Goal: Find specific page/section: Locate a particular part of the current website

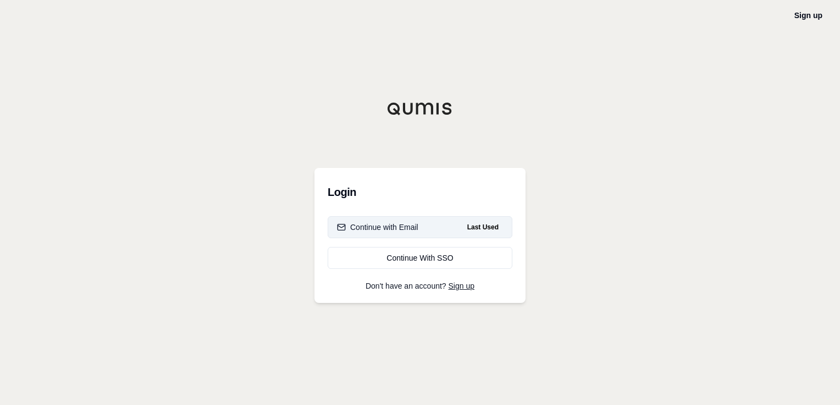
click at [409, 231] on div "Continue with Email" at bounding box center [377, 227] width 81 height 11
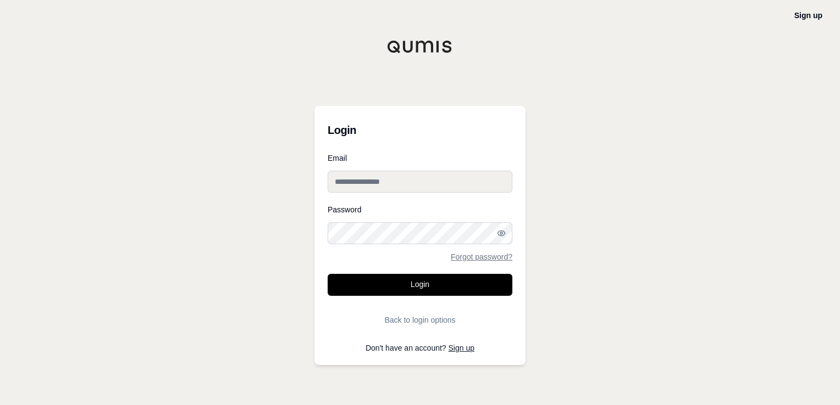
type input "**********"
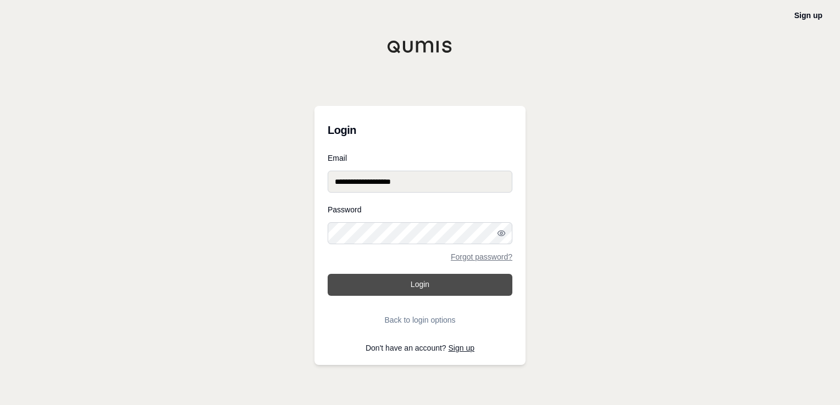
click at [399, 277] on button "Login" at bounding box center [419, 285] width 185 height 22
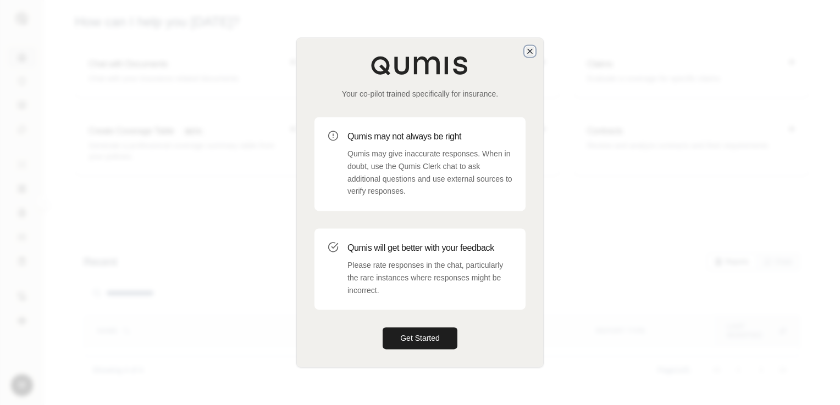
click at [527, 47] on icon "button" at bounding box center [529, 51] width 9 height 9
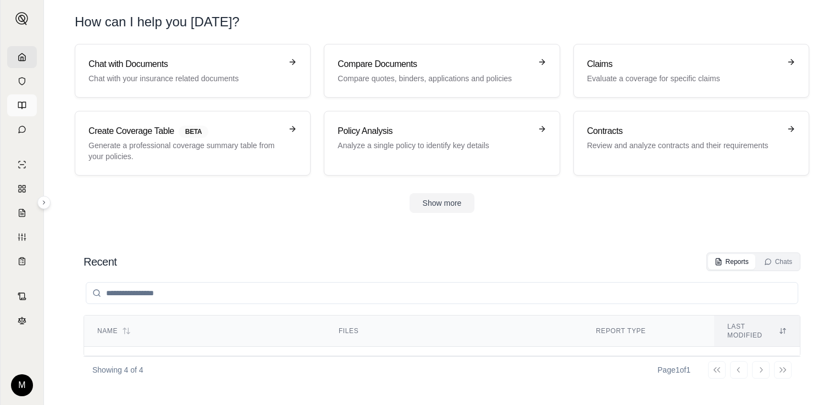
click at [20, 108] on icon at bounding box center [22, 105] width 9 height 9
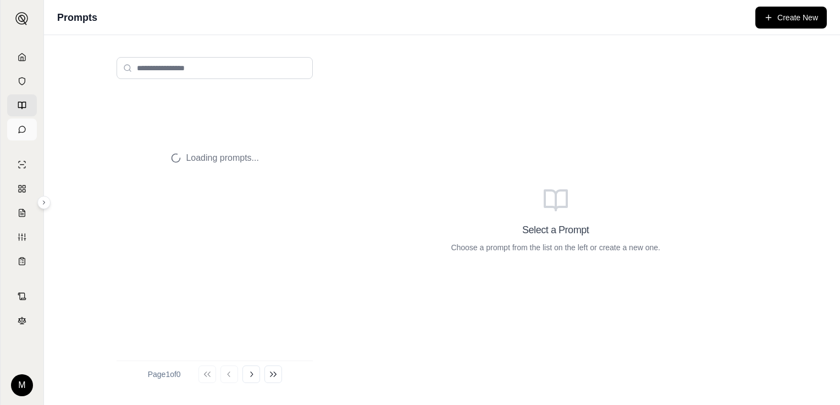
click at [20, 128] on icon at bounding box center [22, 129] width 9 height 9
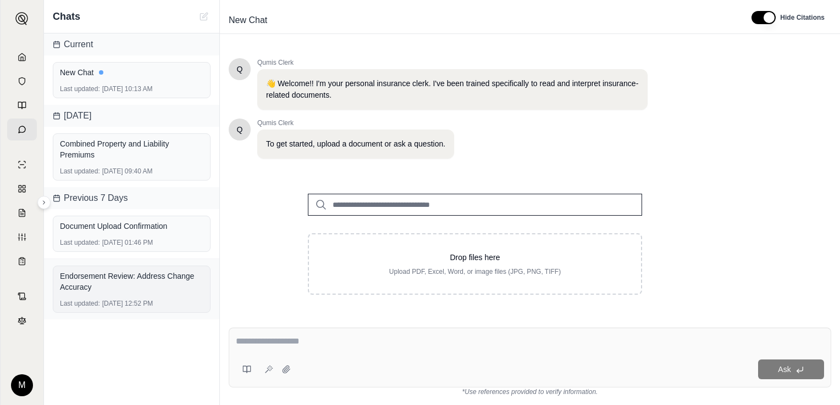
click at [136, 288] on div "Endorsement Review: Address Change Accuracy" at bounding box center [131, 282] width 143 height 22
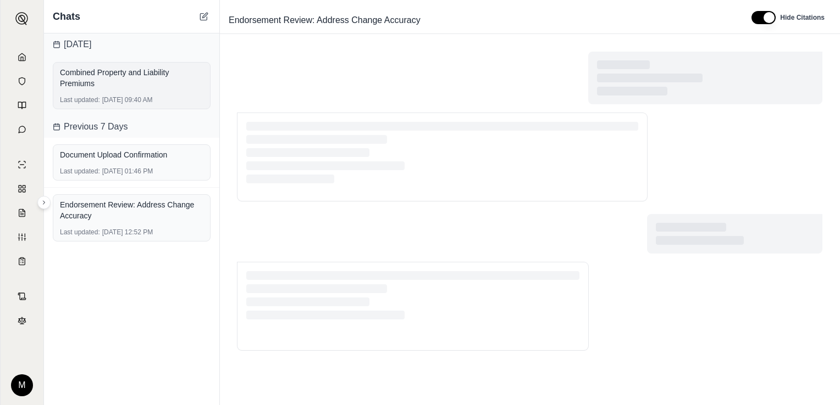
click at [120, 100] on div "Last updated: [DATE] 09:40 AM" at bounding box center [131, 100] width 143 height 9
click at [188, 99] on div "Last updated: [DATE] 09:40 AM" at bounding box center [131, 100] width 143 height 9
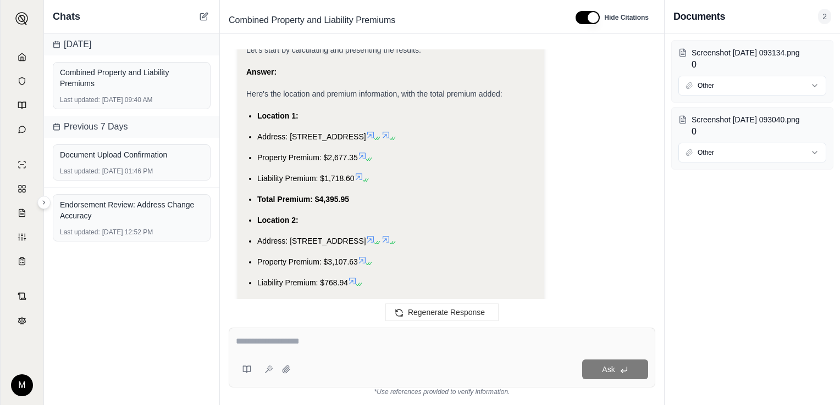
scroll to position [4892, 0]
